Goal: Task Accomplishment & Management: Complete application form

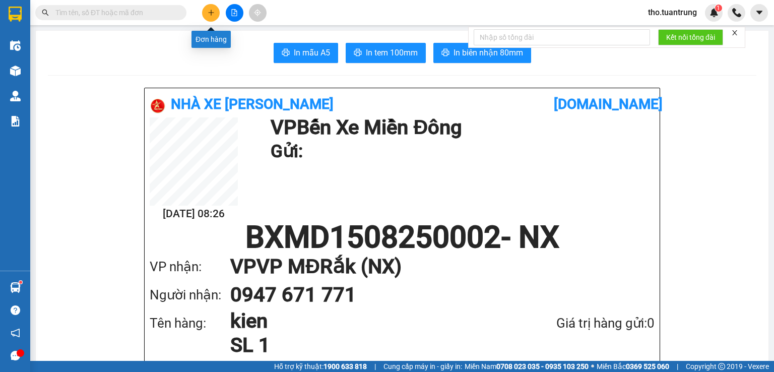
click at [210, 12] on icon "plus" at bounding box center [211, 12] width 7 height 7
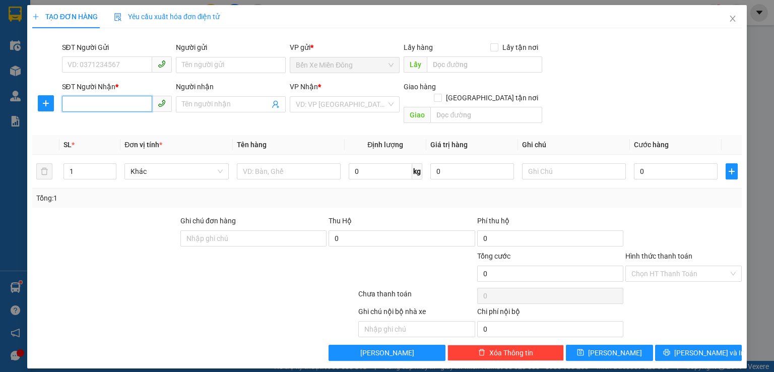
click at [136, 105] on input "SĐT Người Nhận *" at bounding box center [107, 104] width 90 height 16
type input "0978673998"
click at [331, 106] on input "search" at bounding box center [341, 104] width 91 height 15
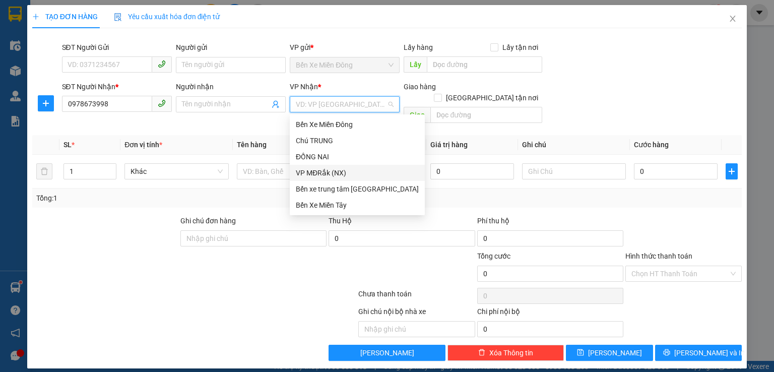
click at [329, 172] on div "VP MĐRắk (NX)" at bounding box center [357, 172] width 123 height 11
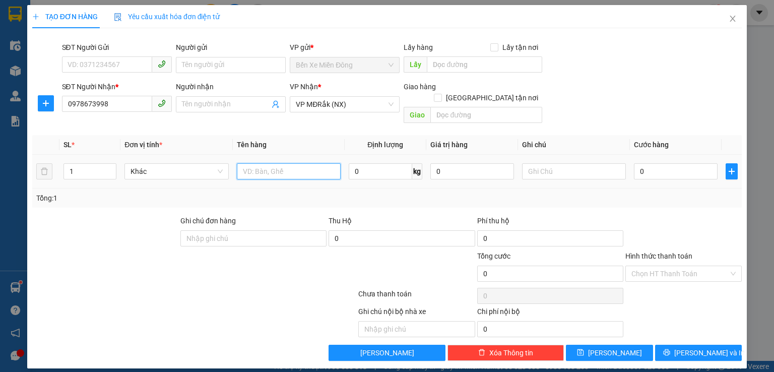
click at [271, 163] on input "text" at bounding box center [289, 171] width 104 height 16
type input "kien"
click at [663, 163] on input "0" at bounding box center [676, 171] width 84 height 16
type input "5"
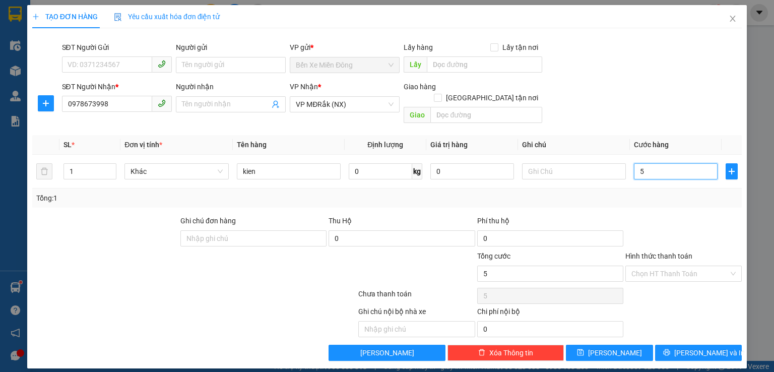
type input "5"
type input "50"
type input "500"
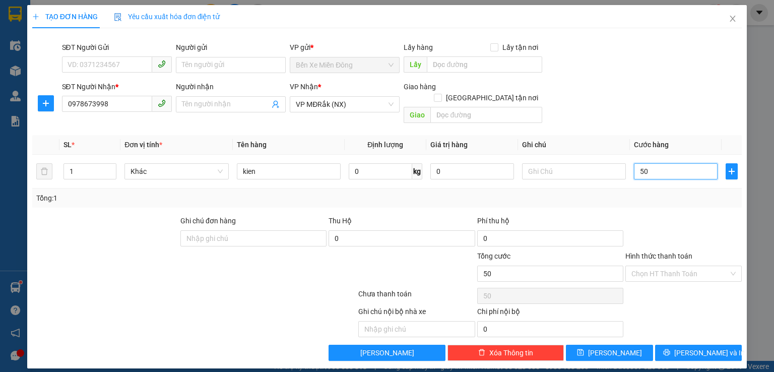
type input "500"
type input "5.000"
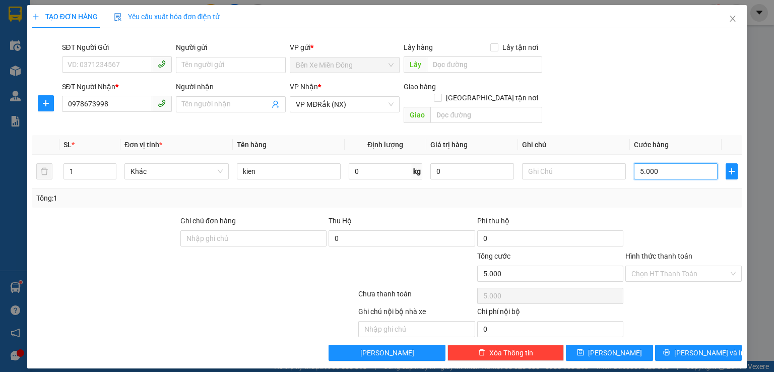
type input "50.000"
click at [697, 266] on input "Hình thức thanh toán" at bounding box center [679, 273] width 97 height 15
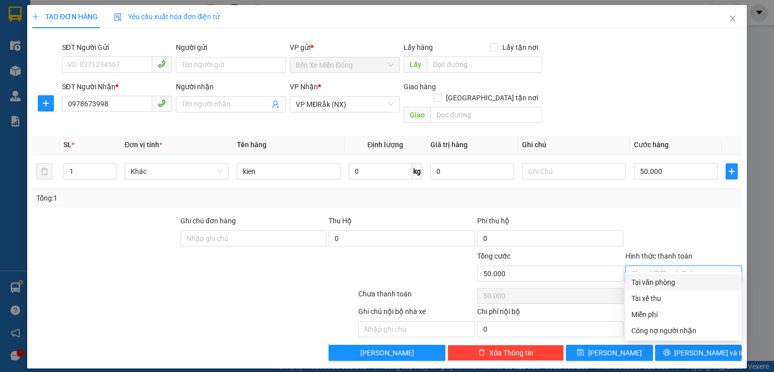
click at [687, 288] on div "Tại văn phòng" at bounding box center [683, 282] width 116 height 16
type input "0"
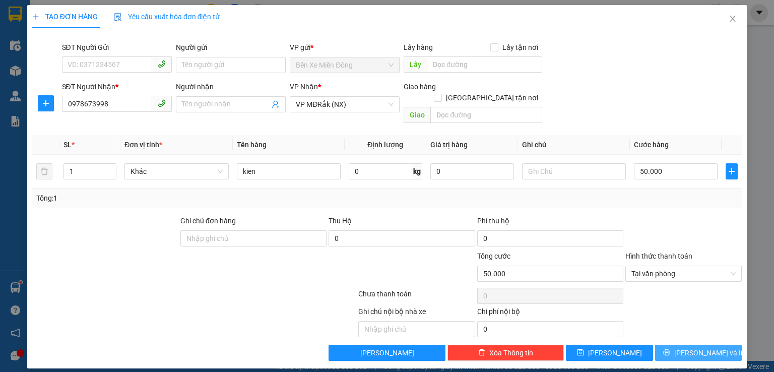
click at [713, 347] on span "[PERSON_NAME] và In" at bounding box center [709, 352] width 71 height 11
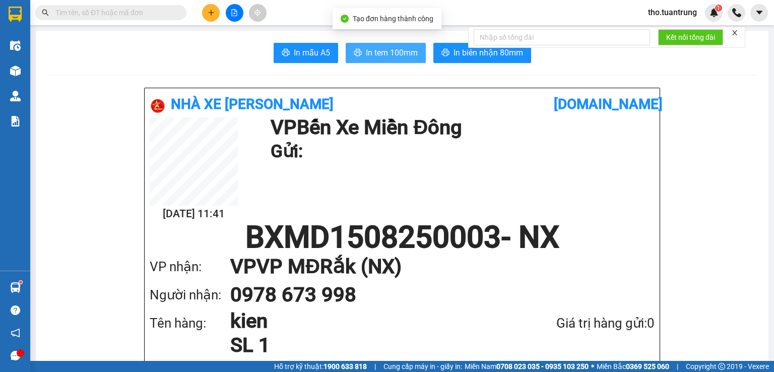
click at [384, 51] on span "In tem 100mm" at bounding box center [392, 52] width 52 height 13
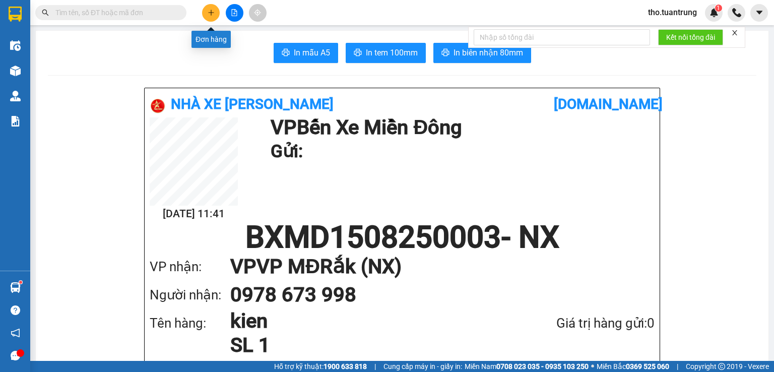
click at [214, 9] on icon "plus" at bounding box center [211, 12] width 7 height 7
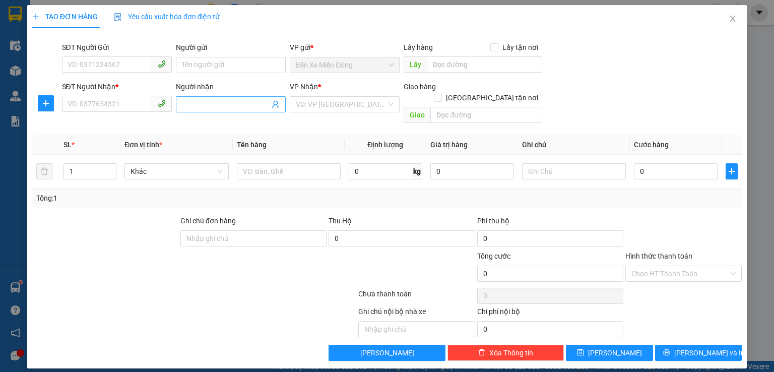
click at [196, 97] on span at bounding box center [231, 104] width 110 height 16
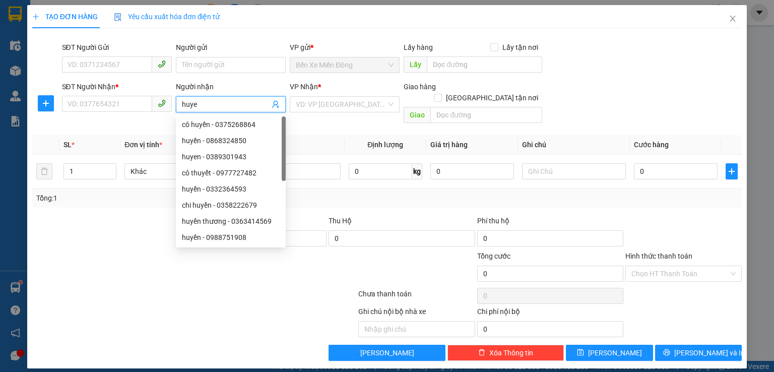
type input "huyen"
click at [232, 208] on div "huyền thương - 0363414569" at bounding box center [231, 205] width 98 height 11
type input "0363414569"
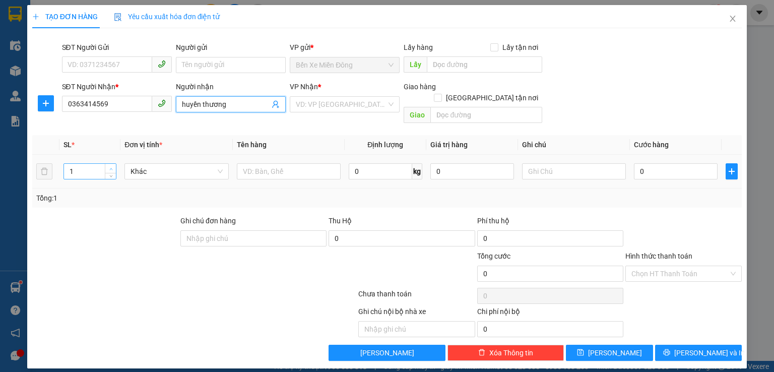
type input "huyền thương"
click at [108, 166] on span "up" at bounding box center [111, 169] width 6 height 6
type input "3"
click at [108, 166] on span "up" at bounding box center [111, 169] width 6 height 6
click at [323, 164] on input "text" at bounding box center [289, 171] width 104 height 16
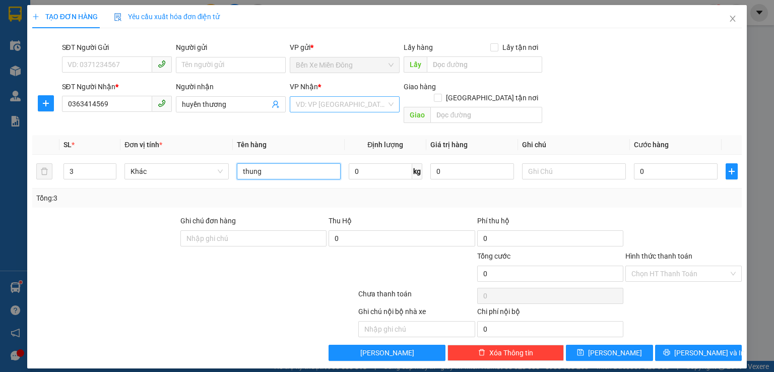
type input "thung"
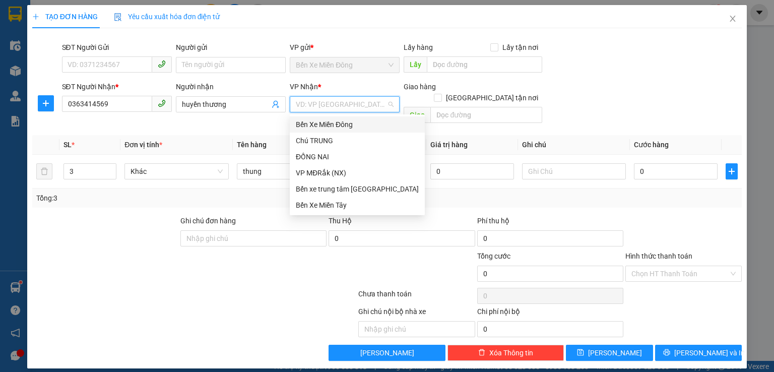
click at [377, 107] on input "search" at bounding box center [341, 104] width 91 height 15
click at [330, 177] on div "VP MĐRắk (NX)" at bounding box center [357, 172] width 123 height 11
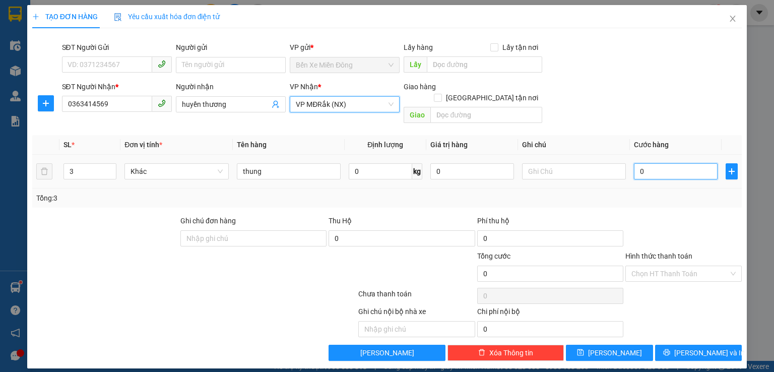
click at [664, 163] on input "0" at bounding box center [676, 171] width 84 height 16
type input "2"
type input "20"
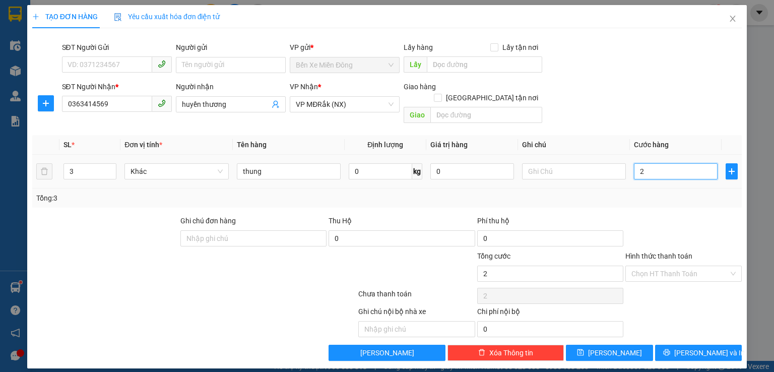
type input "20"
type input "200"
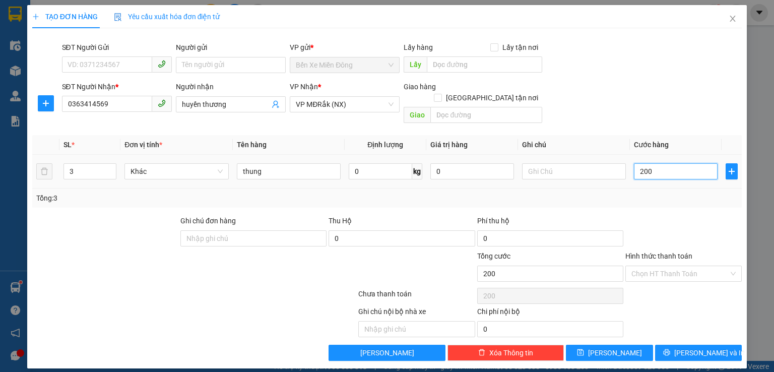
type input "2.000"
type input "20.000"
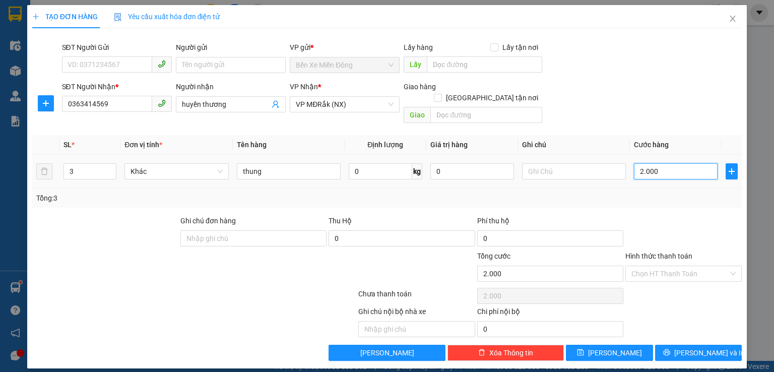
type input "20.000"
type input "200.000"
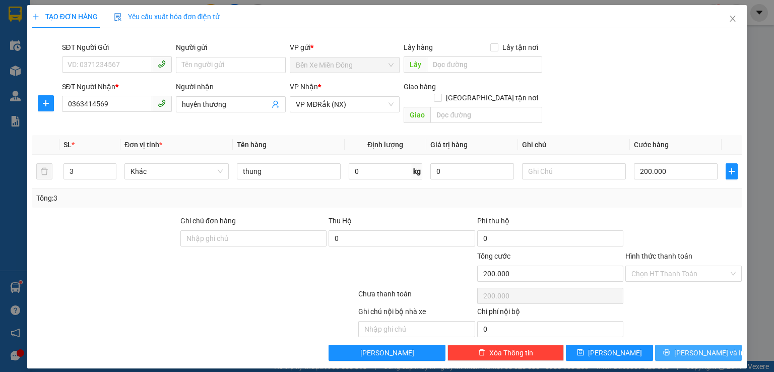
click at [722, 345] on button "[PERSON_NAME] và In" at bounding box center [698, 353] width 87 height 16
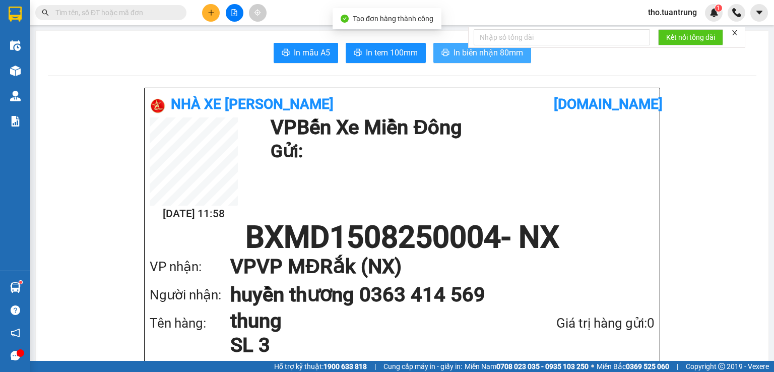
click at [456, 53] on span "In biên nhận 80mm" at bounding box center [489, 52] width 70 height 13
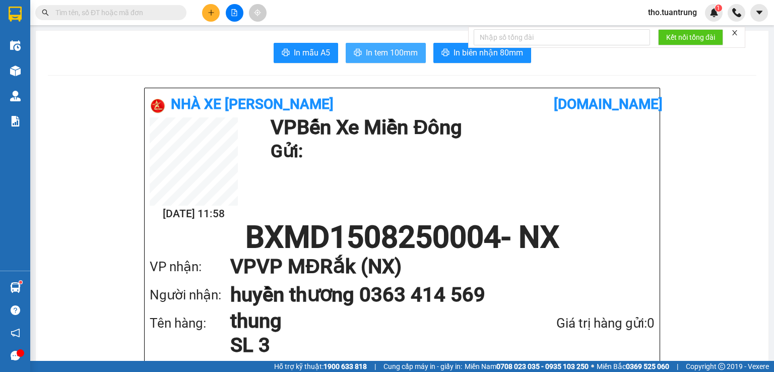
click at [416, 51] on button "In tem 100mm" at bounding box center [386, 53] width 80 height 20
